Goal: Obtain resource: Download file/media

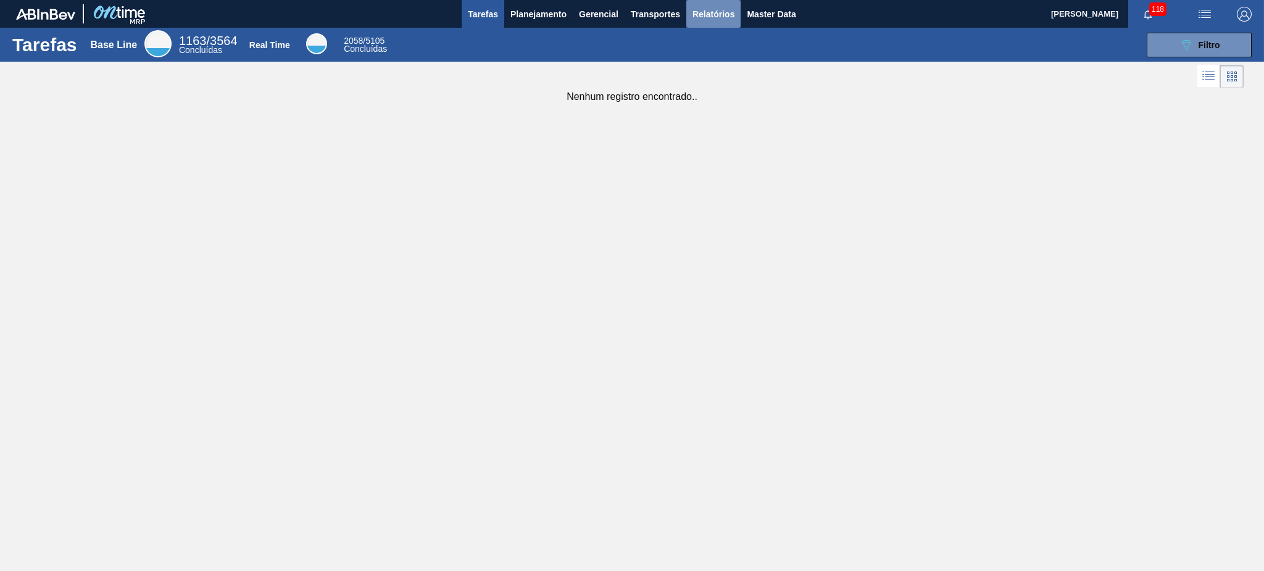
click at [711, 16] on span "Relatórios" at bounding box center [713, 14] width 42 height 15
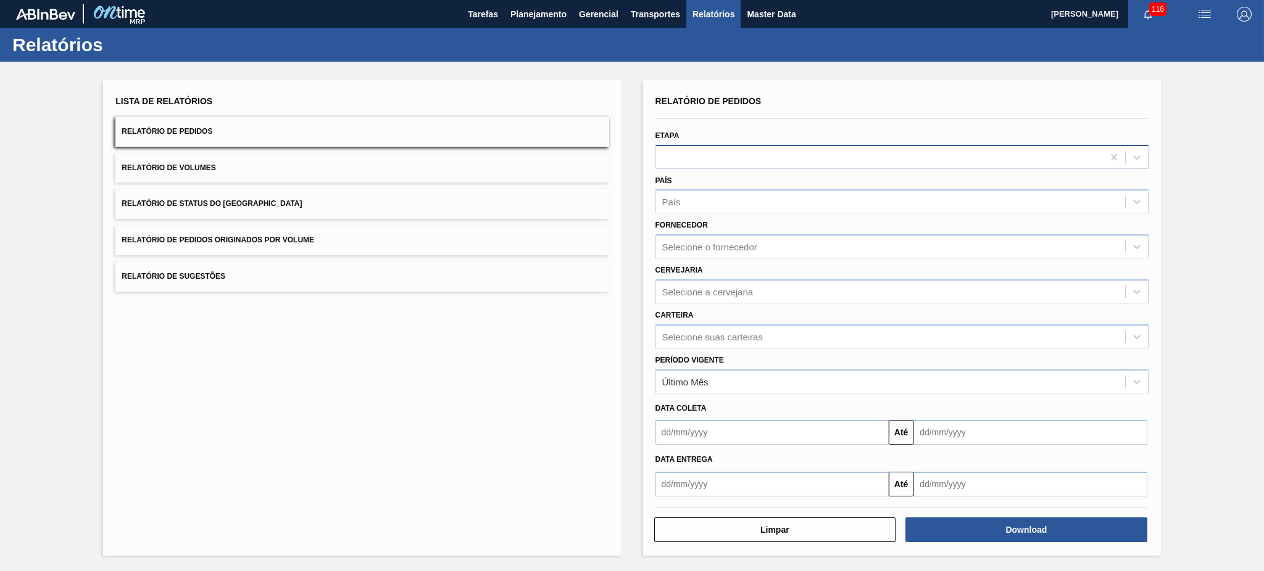
click at [673, 155] on div at bounding box center [879, 157] width 447 height 18
click at [1230, 122] on div "Lista de Relatórios Relatório de Pedidos Relatório de Volumes Relatório de Stat…" at bounding box center [632, 317] width 1264 height 510
click at [728, 292] on div "Selecione a cervejaria" at bounding box center [707, 291] width 91 height 10
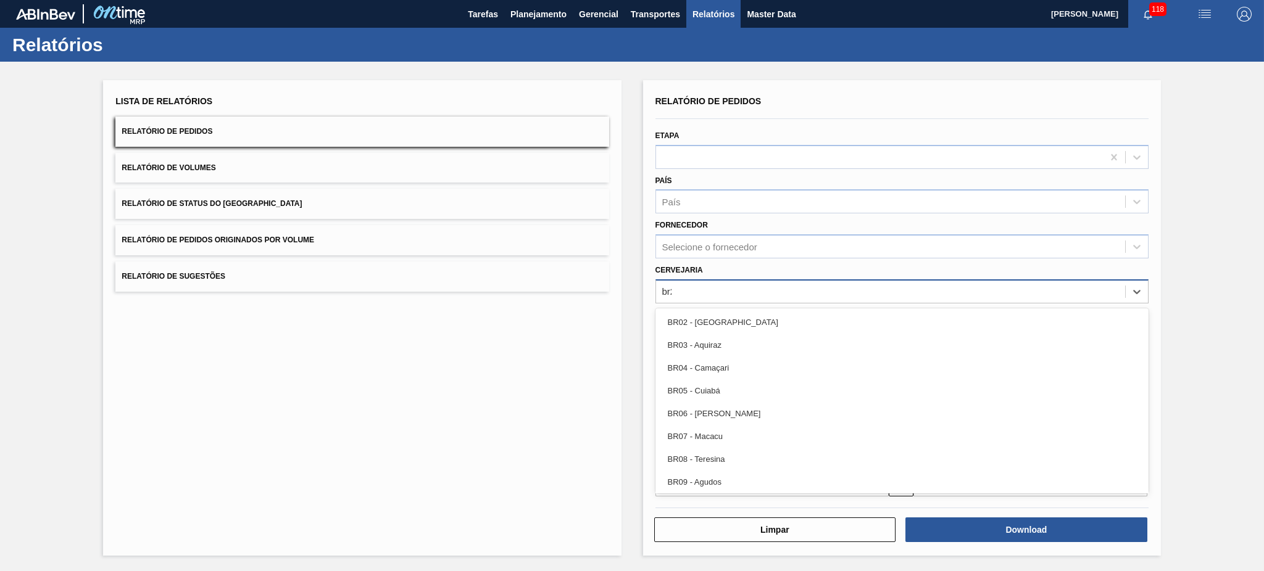
type input "br21"
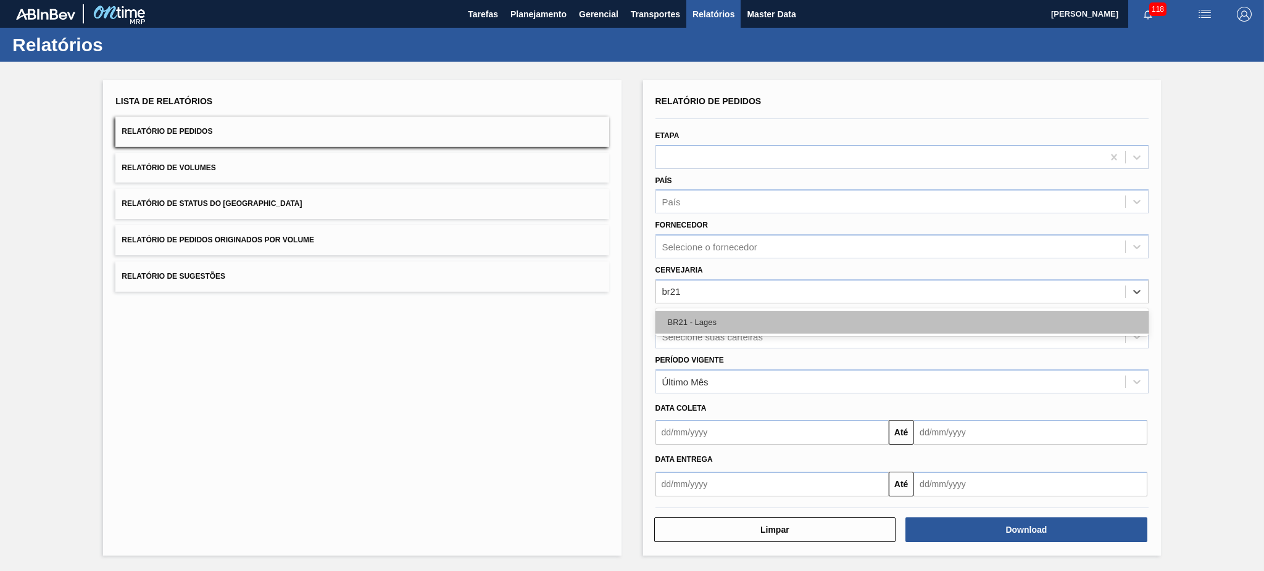
click at [737, 312] on div "BR21 - Lages" at bounding box center [901, 322] width 493 height 23
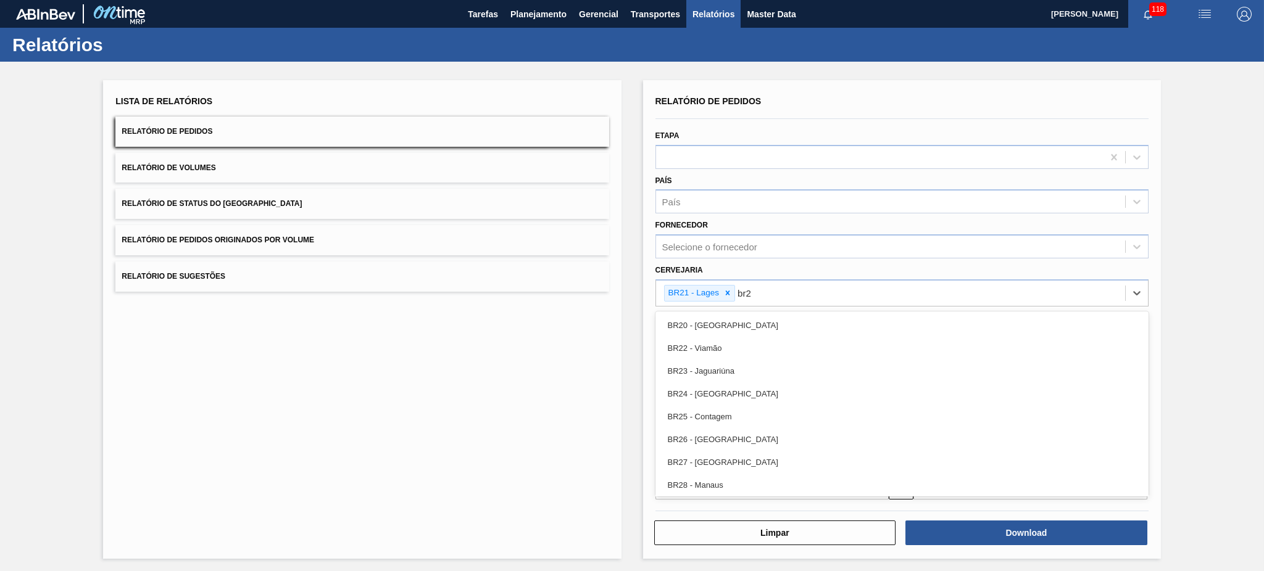
type input "br22"
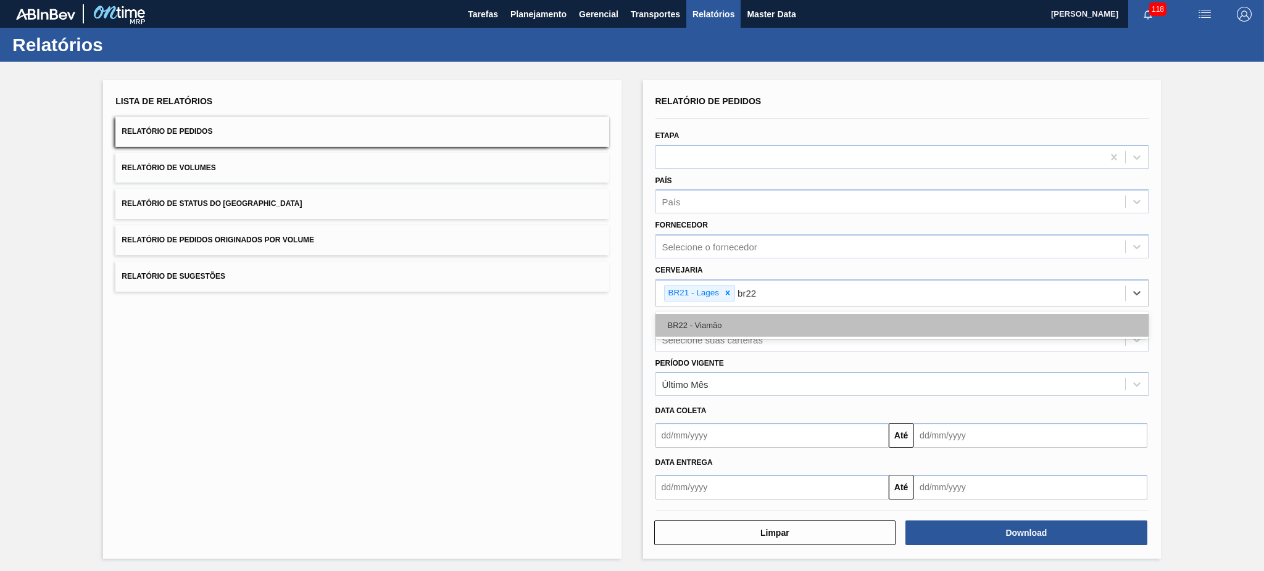
click at [733, 315] on div "BR22 - Viamão" at bounding box center [901, 325] width 493 height 23
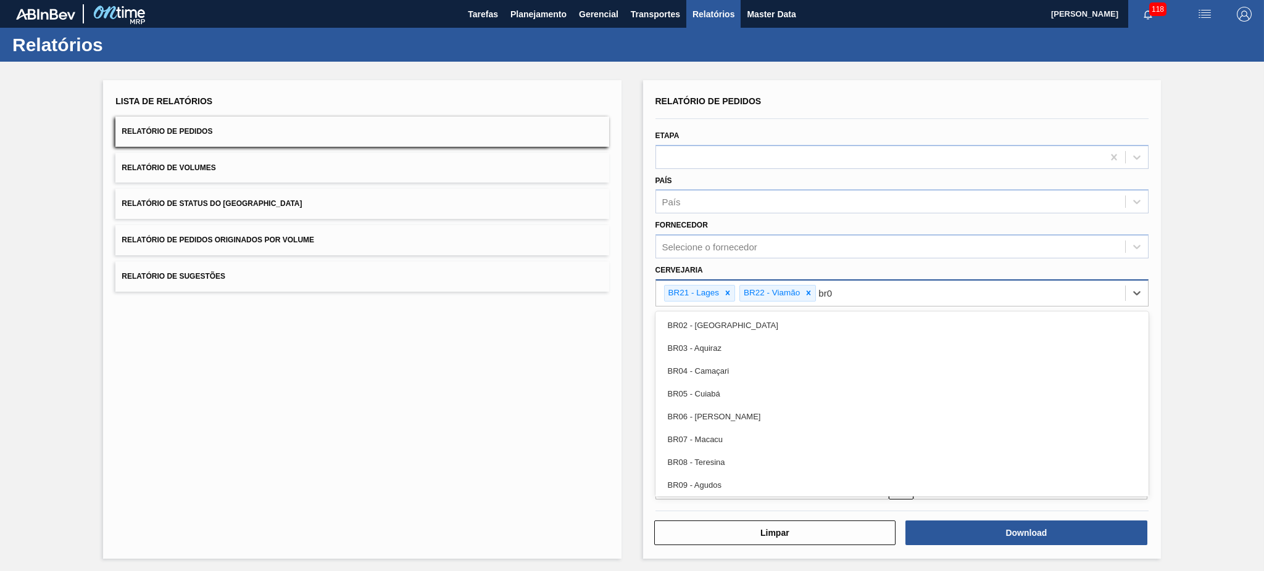
type input "br09"
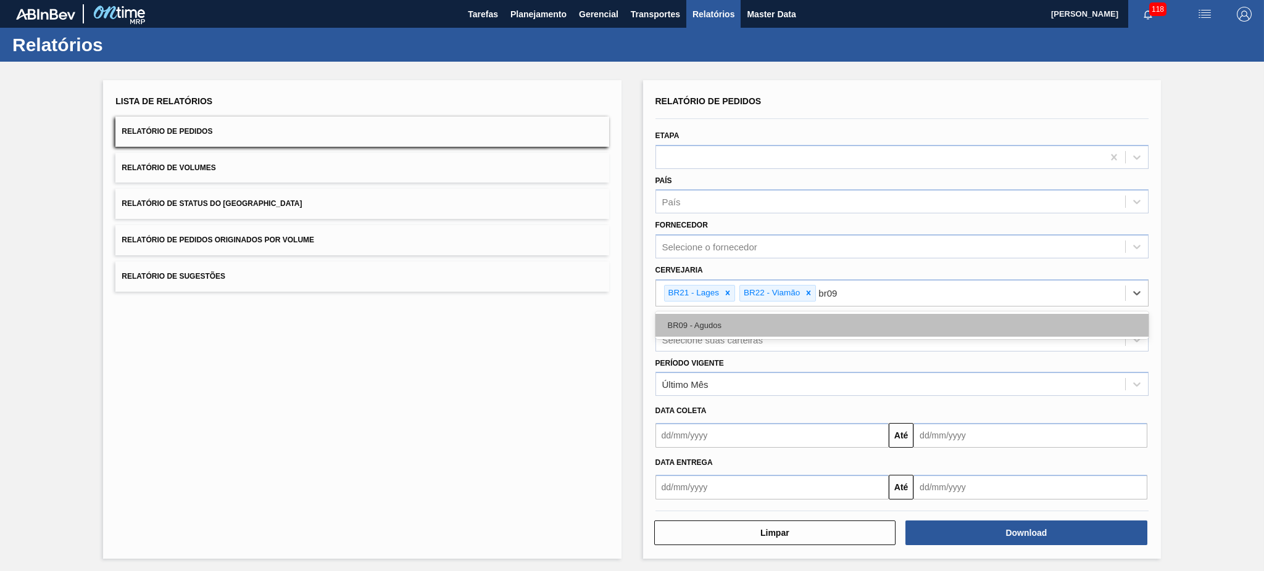
click at [824, 325] on div "BR09 - Agudos" at bounding box center [901, 325] width 493 height 23
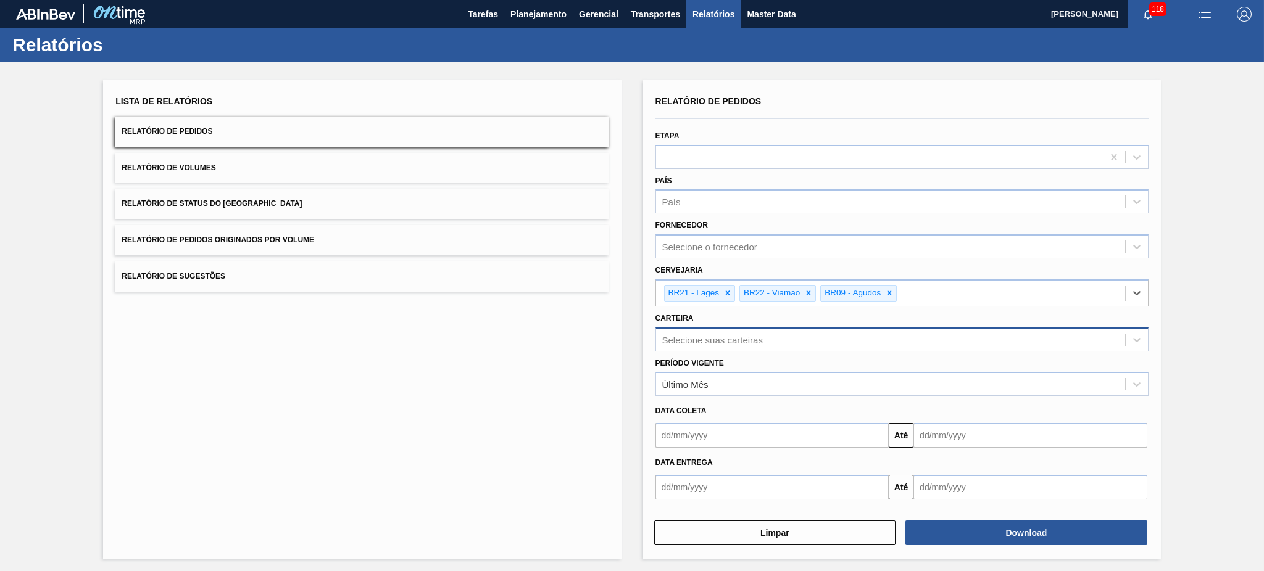
click at [711, 342] on div "Selecione suas carteiras" at bounding box center [890, 340] width 469 height 18
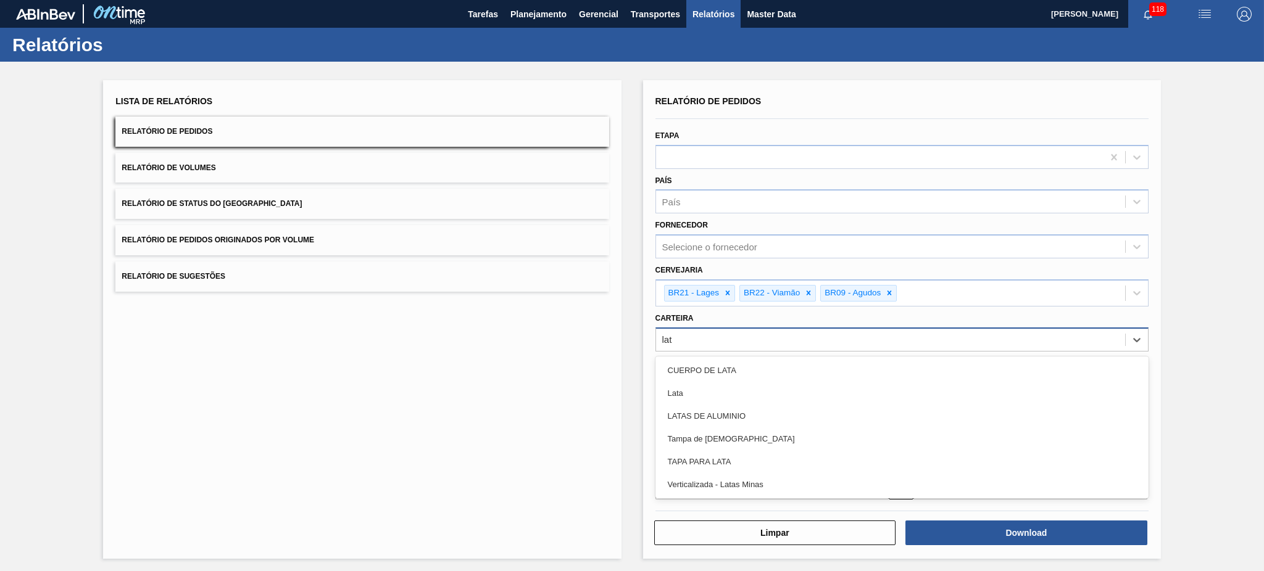
type input "lata"
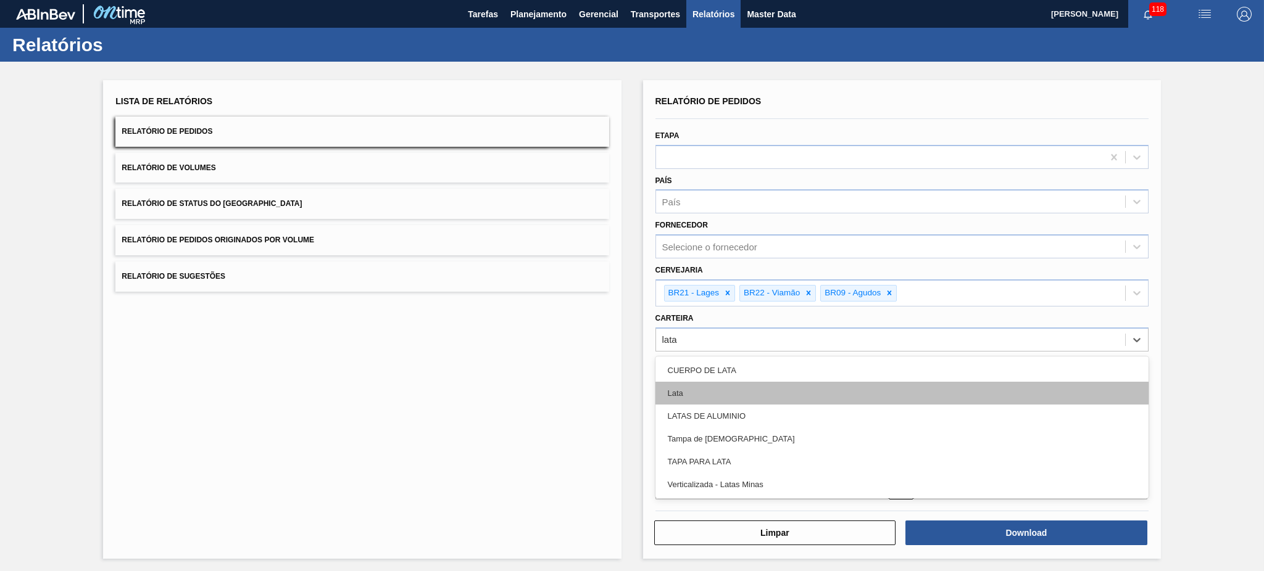
click at [697, 388] on div "Lata" at bounding box center [901, 393] width 493 height 23
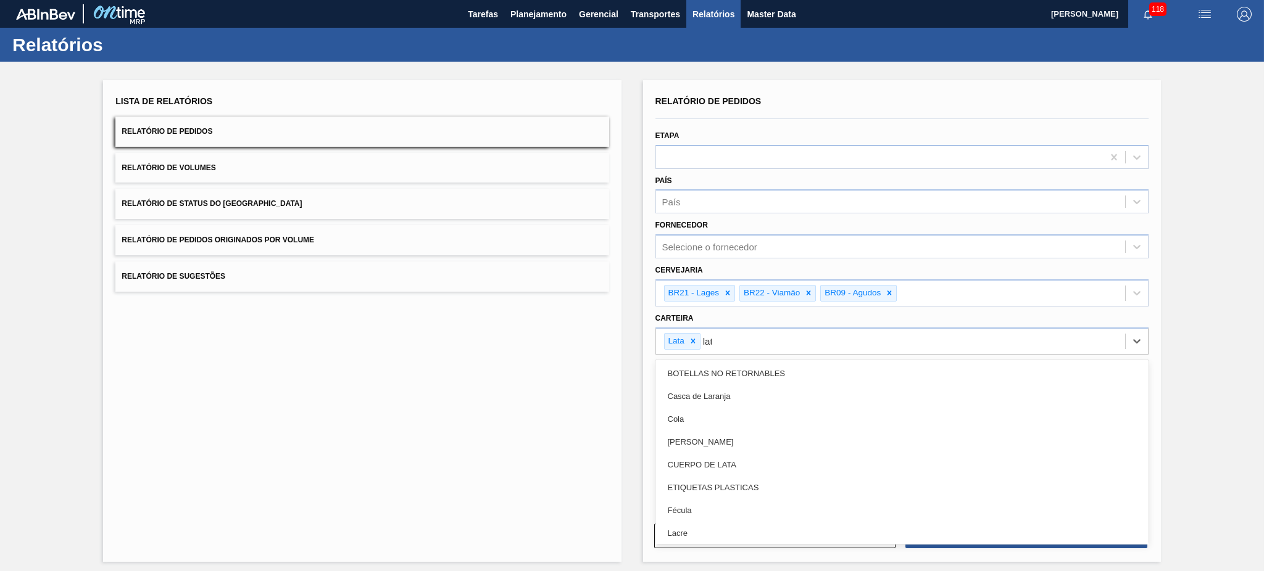
type input "lata"
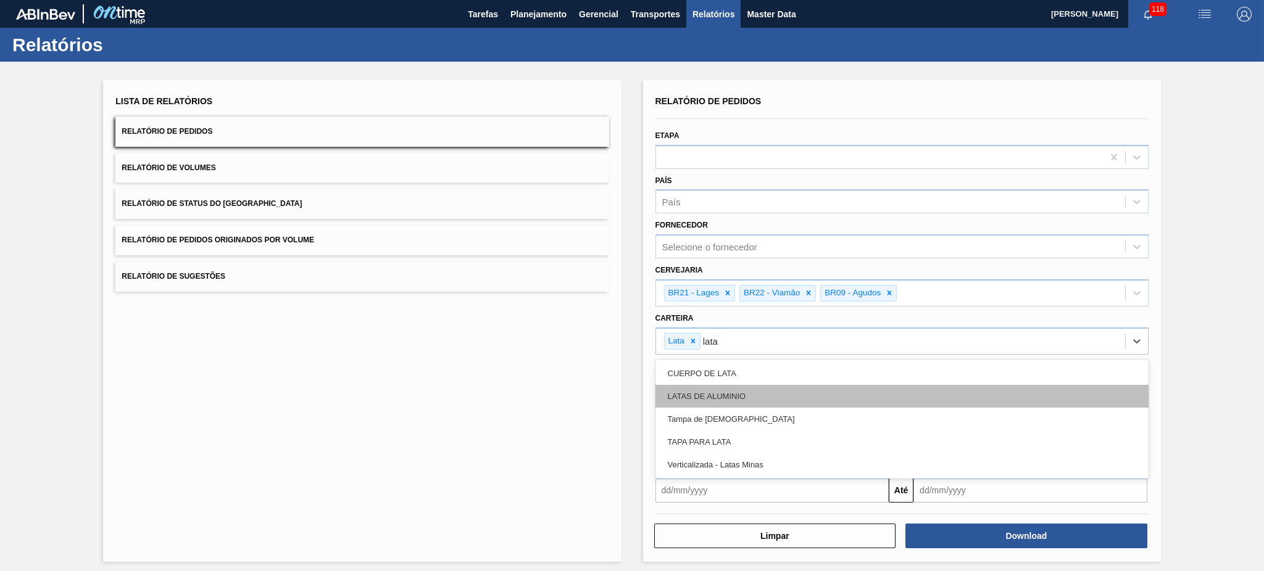
click at [758, 390] on div "LATAS DE ALUMINIO" at bounding box center [901, 396] width 493 height 23
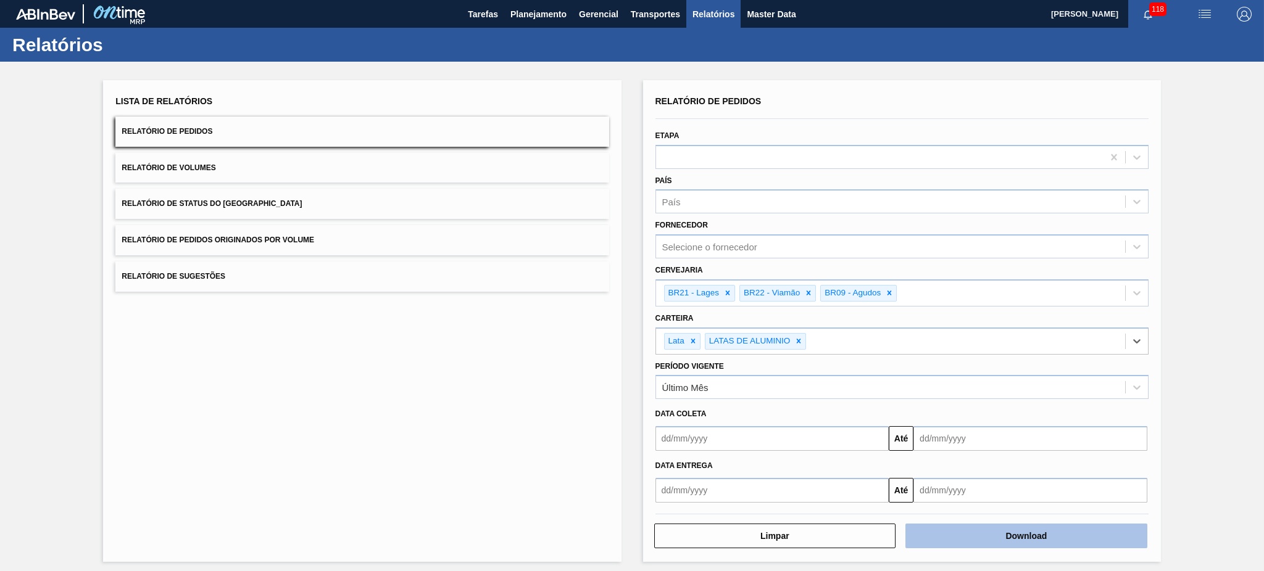
click at [1010, 538] on button "Download" at bounding box center [1026, 536] width 242 height 25
